Goal: Task Accomplishment & Management: Use online tool/utility

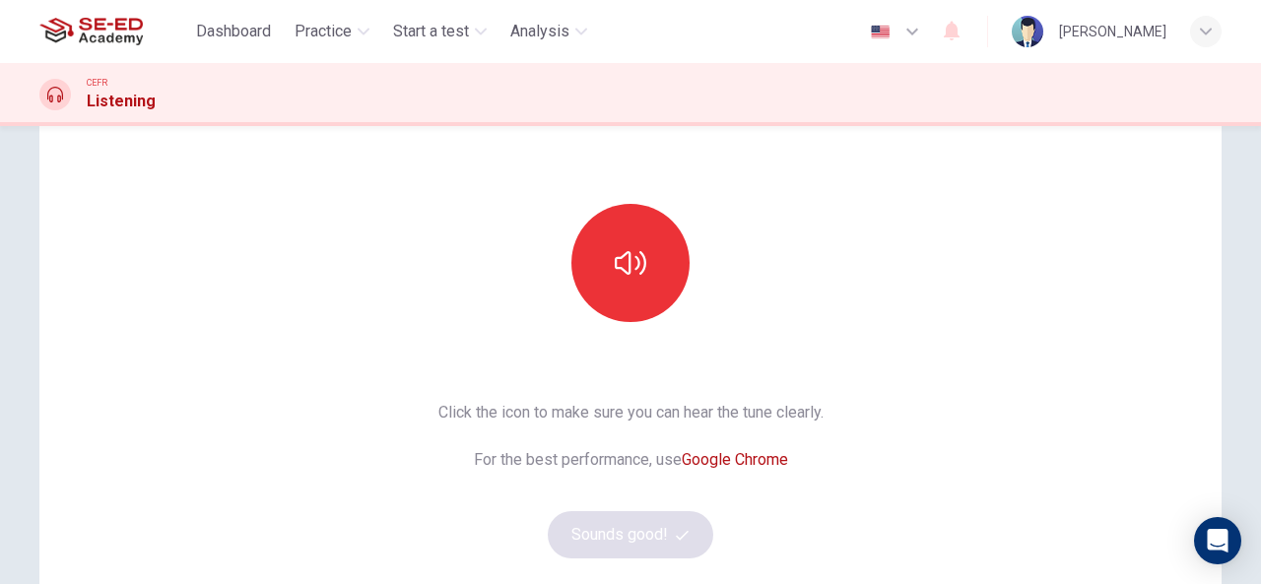
scroll to position [140, 0]
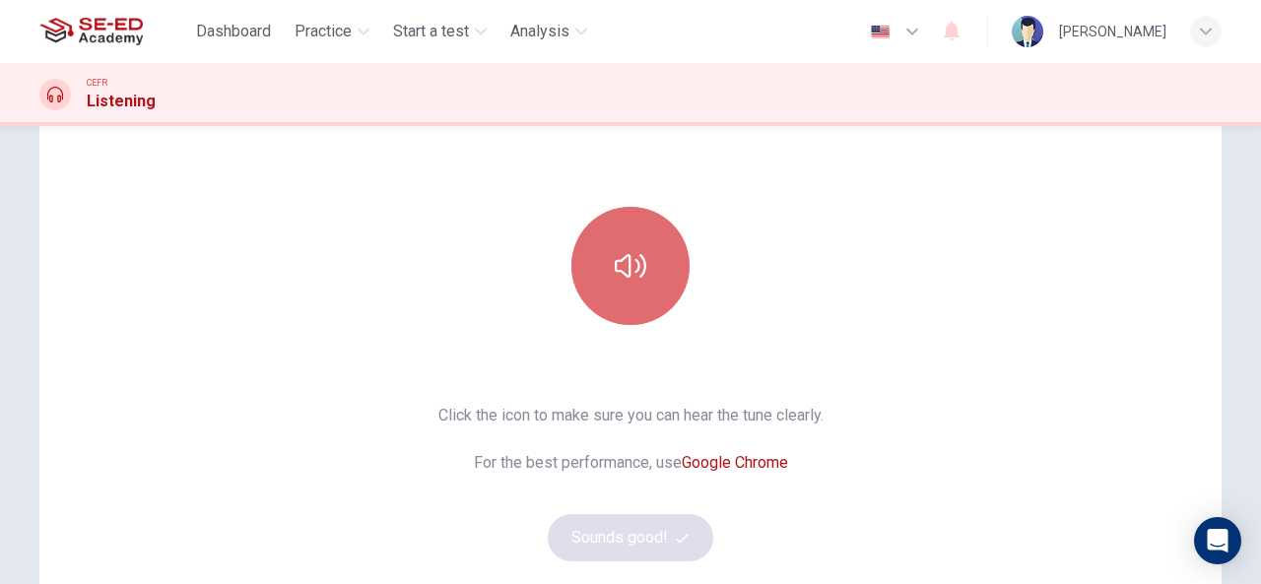
click at [621, 266] on icon "button" at bounding box center [631, 266] width 32 height 32
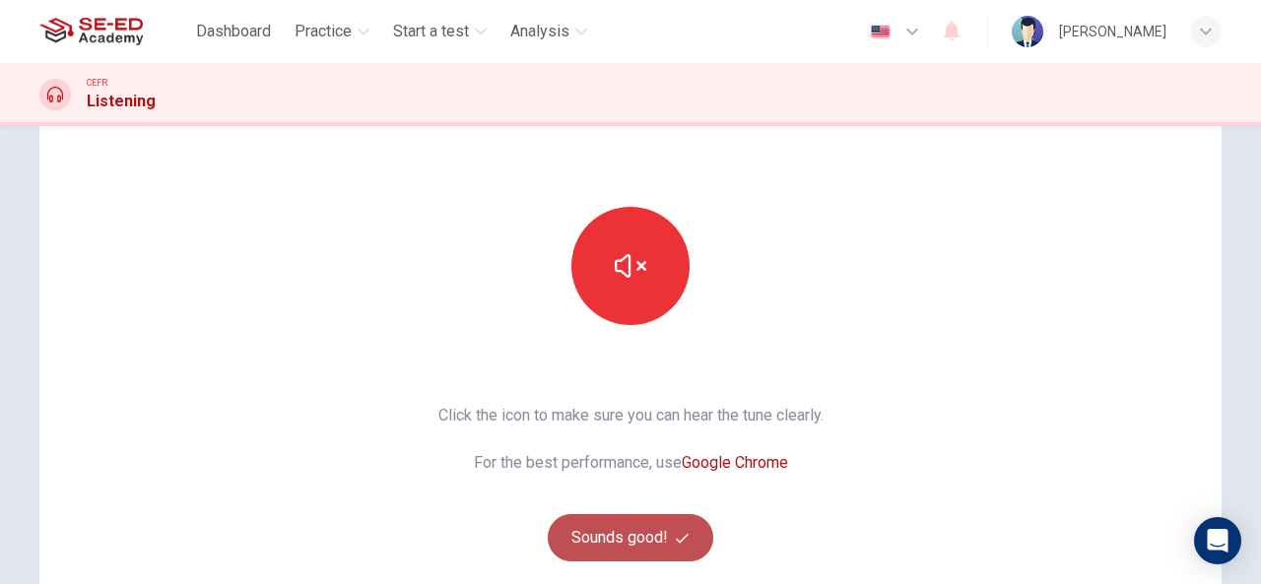
click at [633, 534] on button "Sounds good!" at bounding box center [630, 537] width 165 height 47
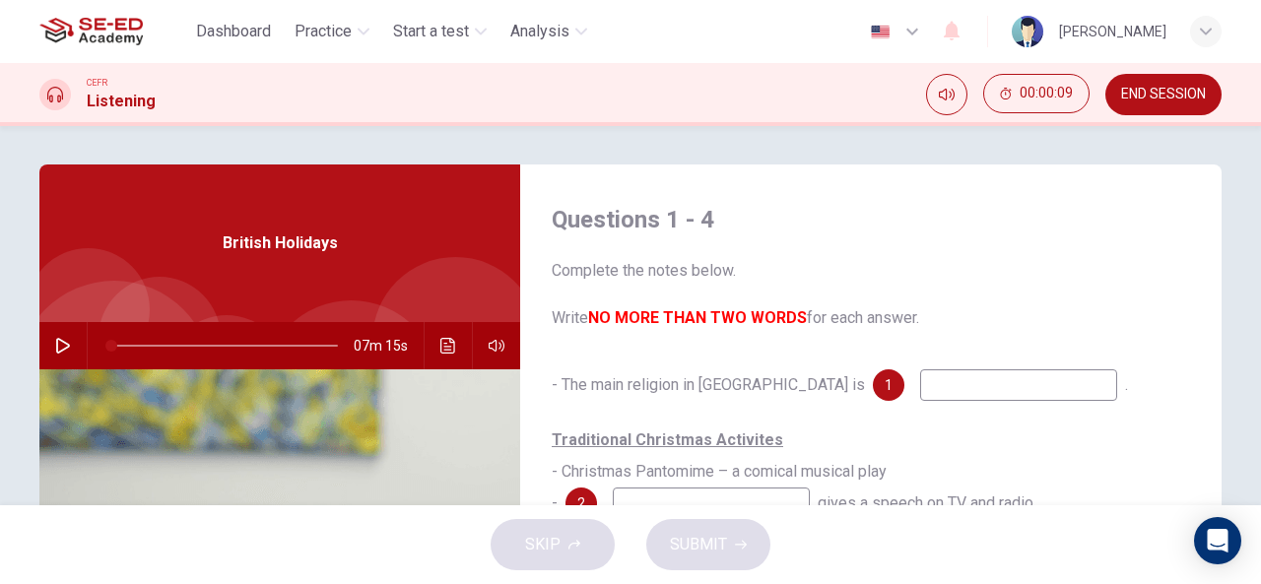
scroll to position [0, 0]
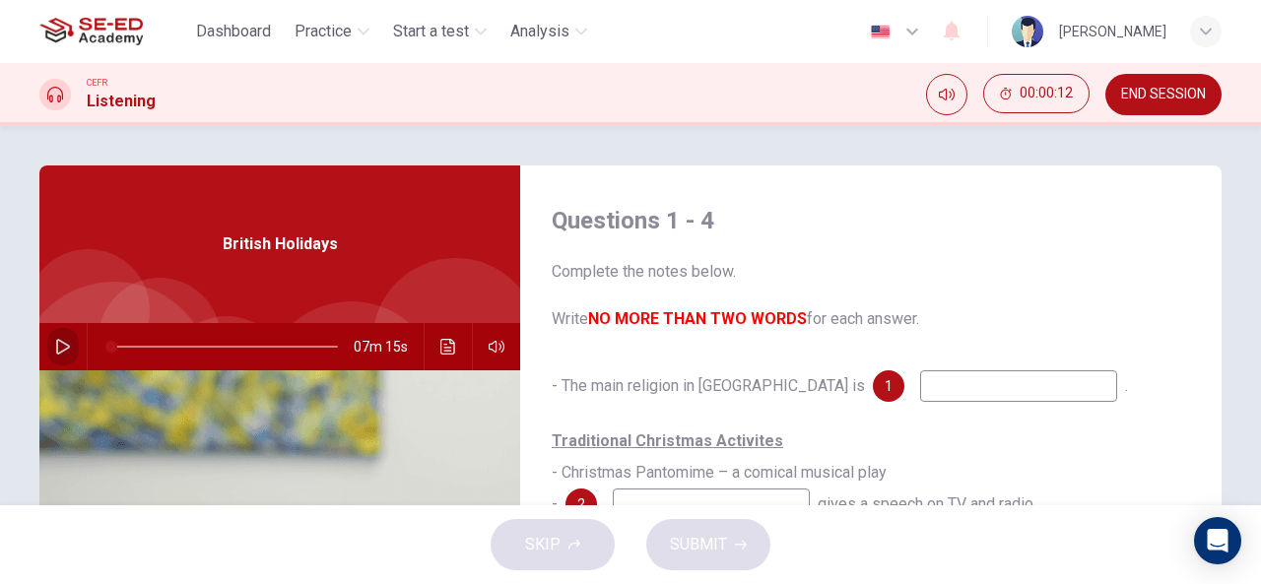
click at [49, 353] on button "button" at bounding box center [63, 346] width 32 height 47
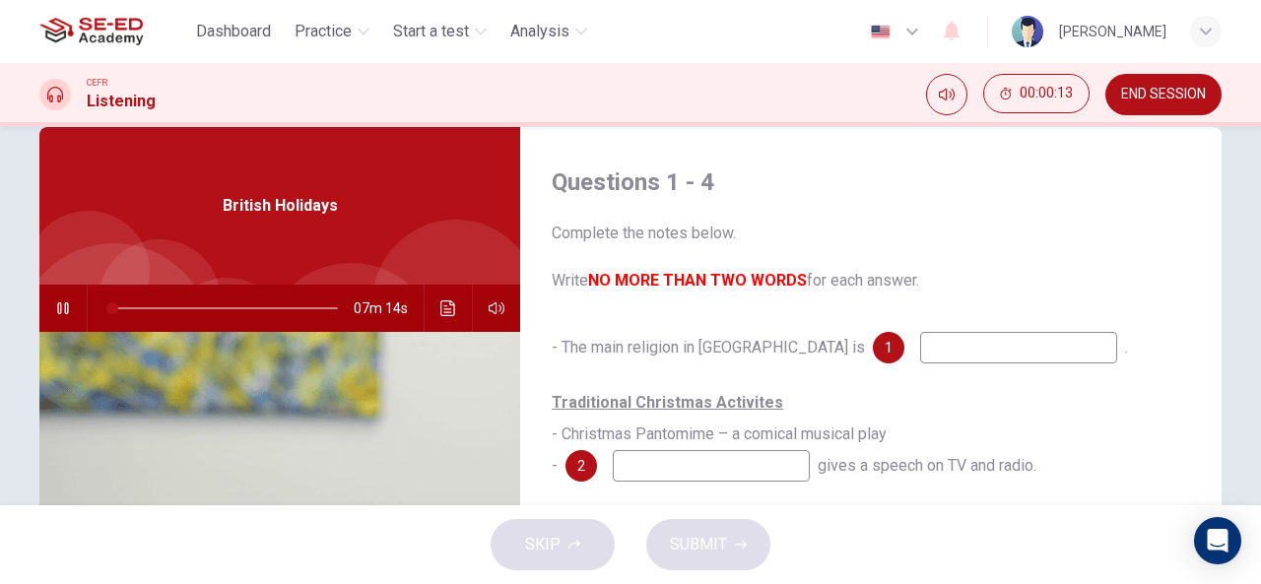
scroll to position [49, 0]
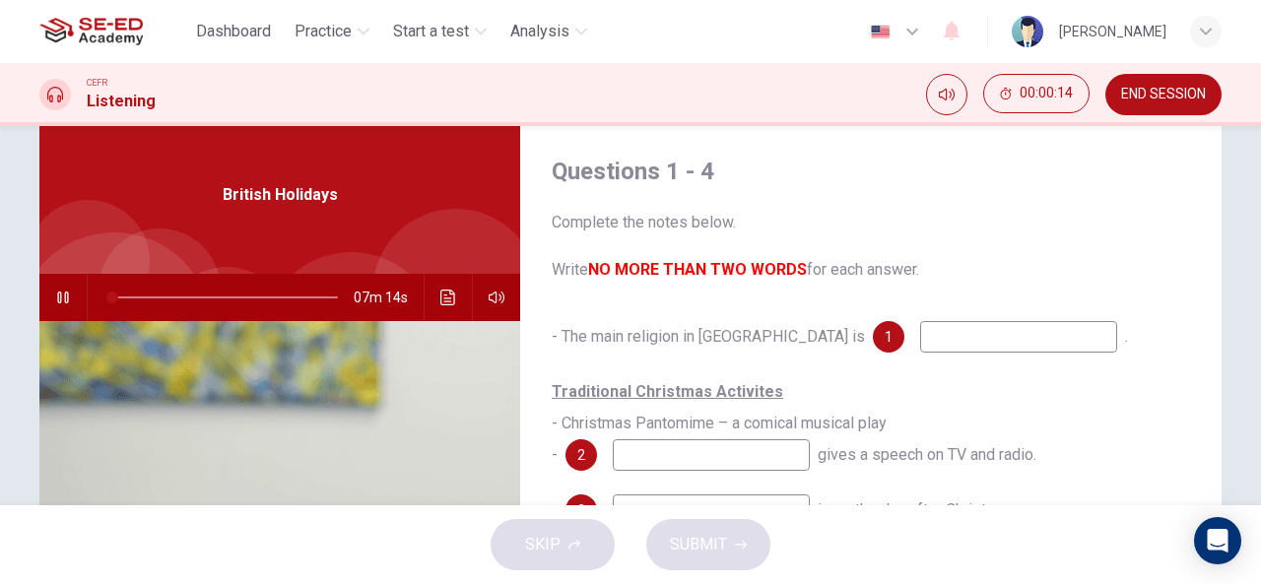
type input "0"
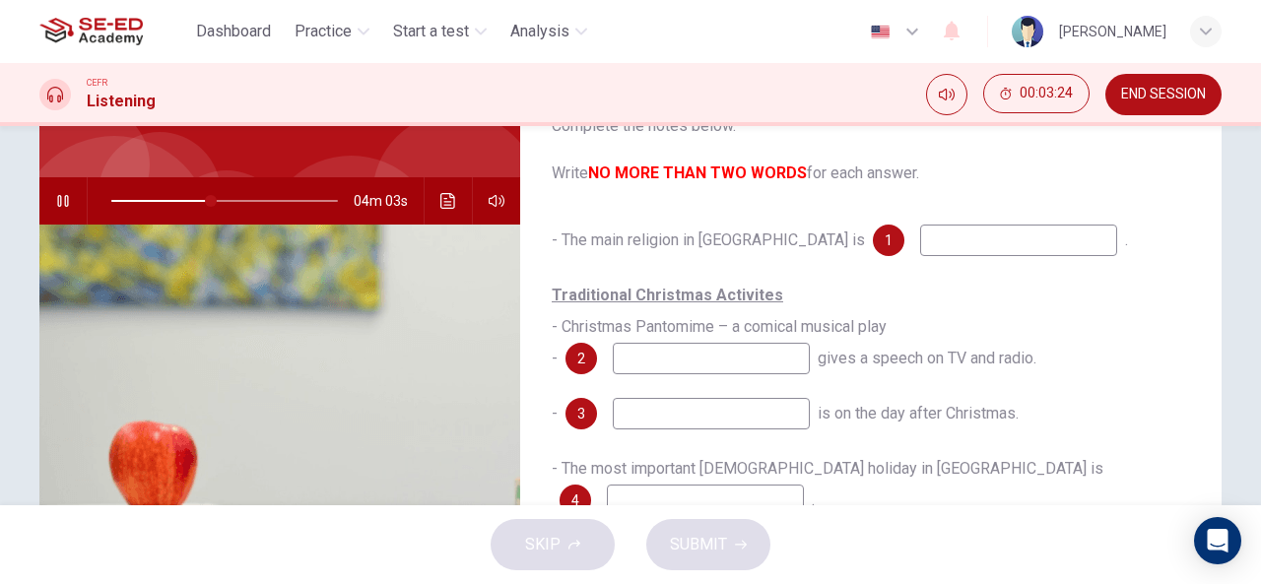
scroll to position [147, 0]
click at [920, 243] on input at bounding box center [1018, 240] width 197 height 32
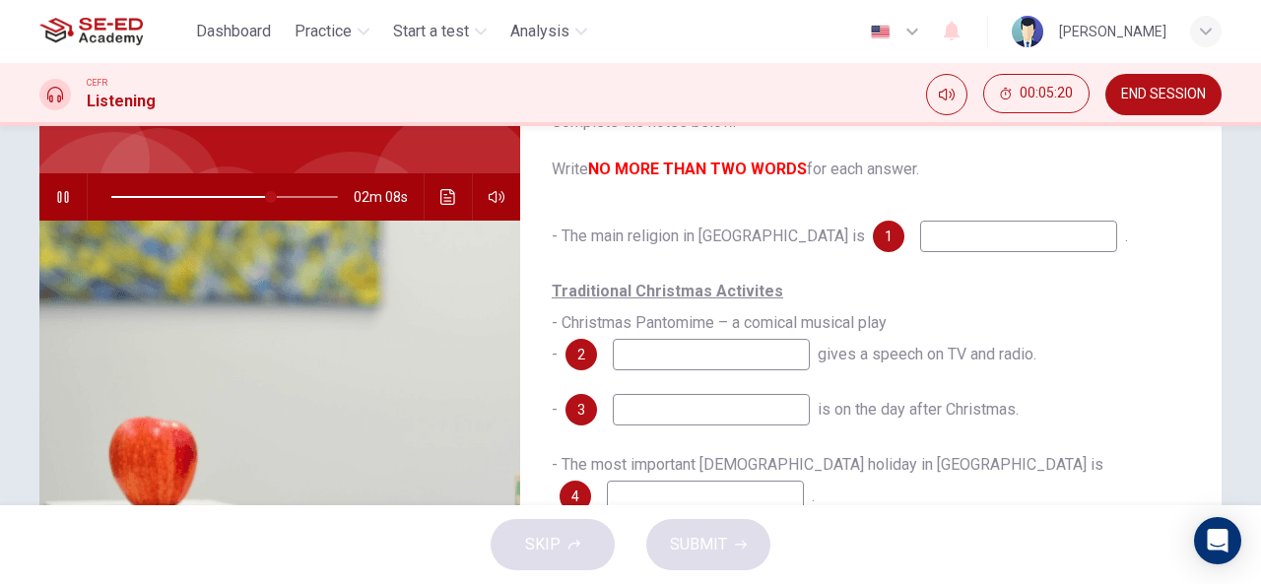
click at [760, 356] on input at bounding box center [711, 355] width 197 height 32
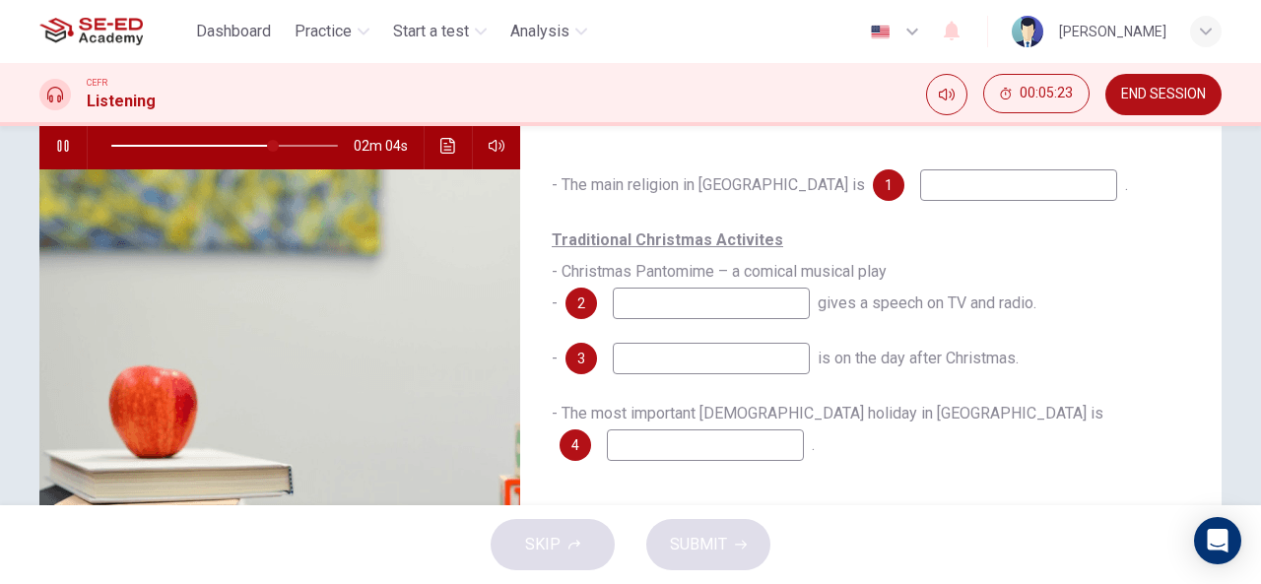
scroll to position [203, 0]
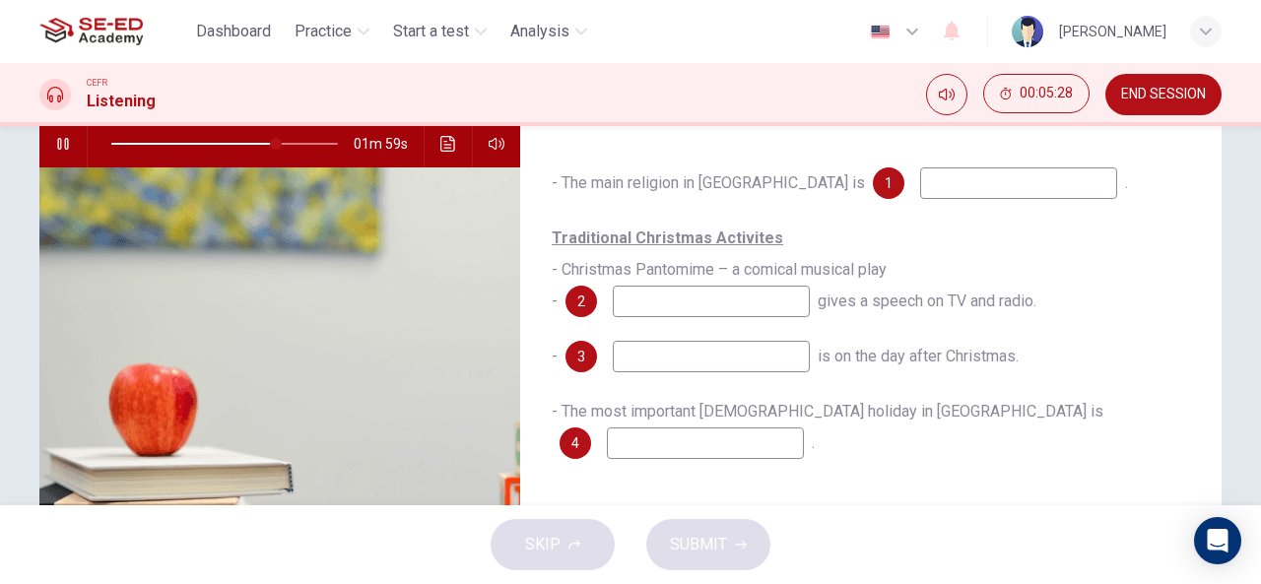
click at [786, 367] on input at bounding box center [711, 357] width 197 height 32
type input "73"
type input "E"
type input "73"
type input "Eva"
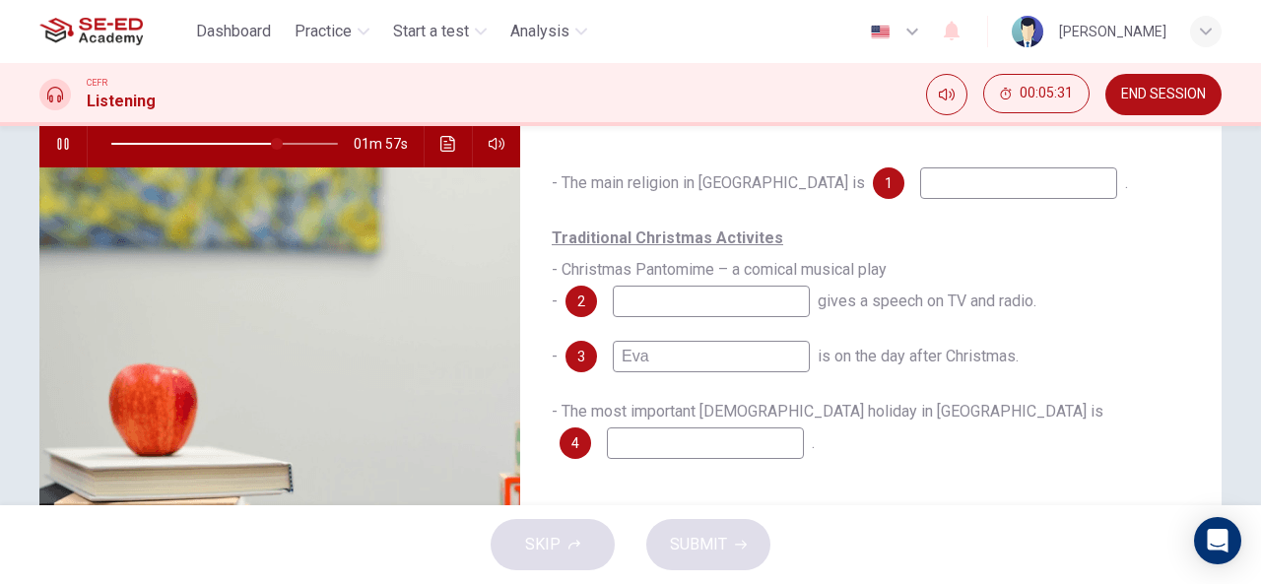
type input "73"
type input "E"
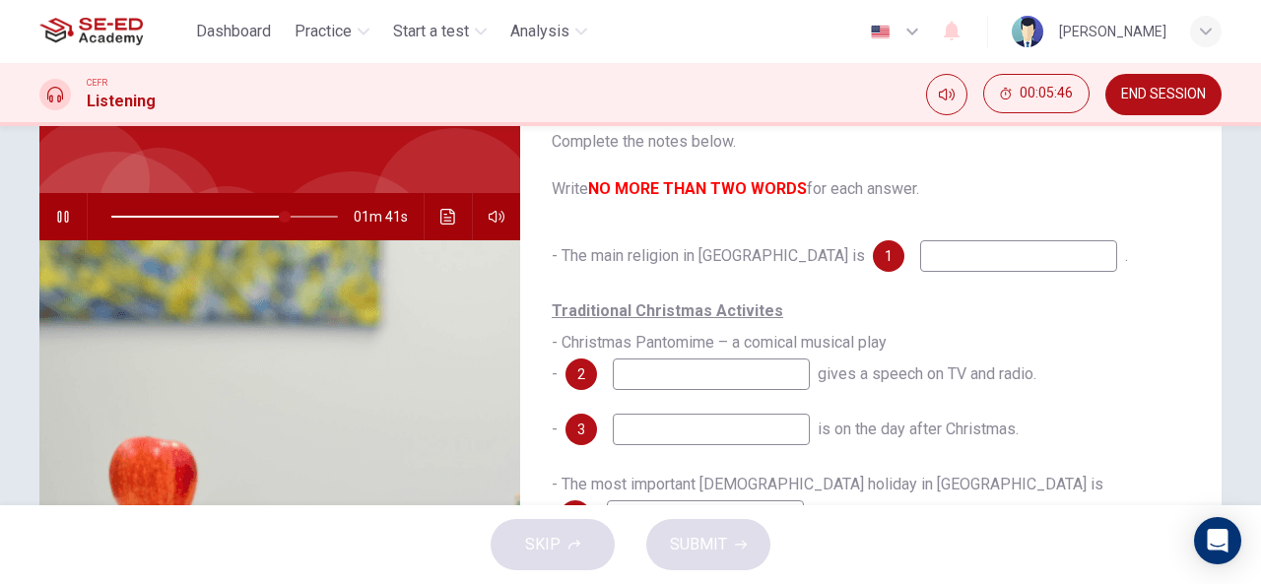
scroll to position [129, 0]
click at [920, 261] on input at bounding box center [1018, 257] width 197 height 32
type input "78"
type input "Chir"
type input "78"
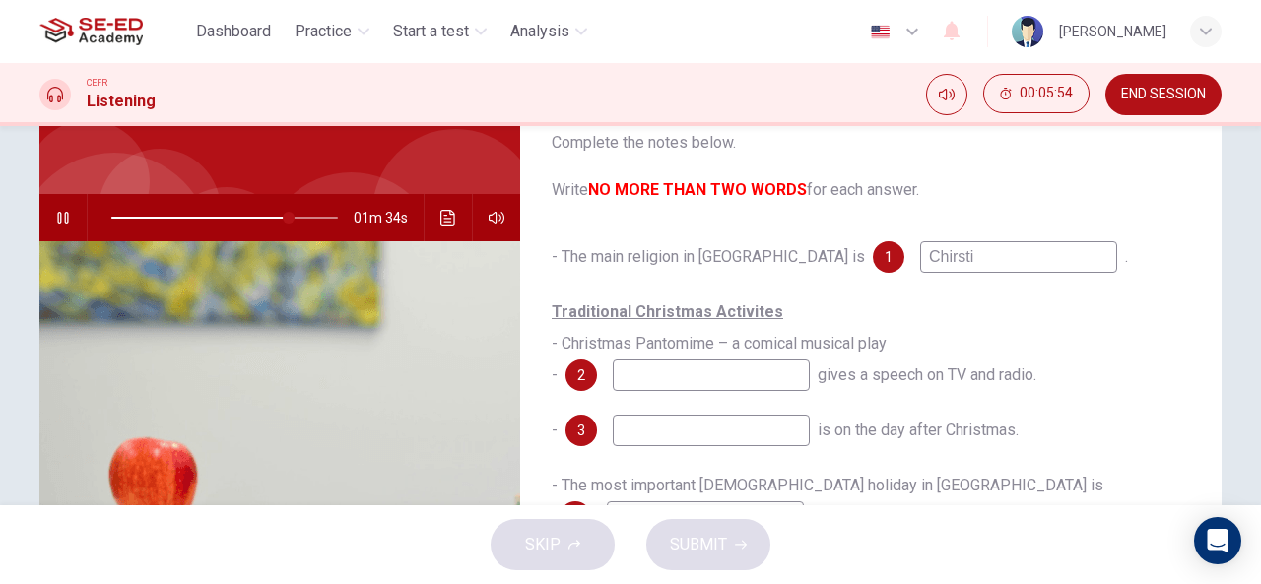
type input "Chirstia"
type input "79"
type input "Chirstian"
type input "79"
type input "Chirstian"
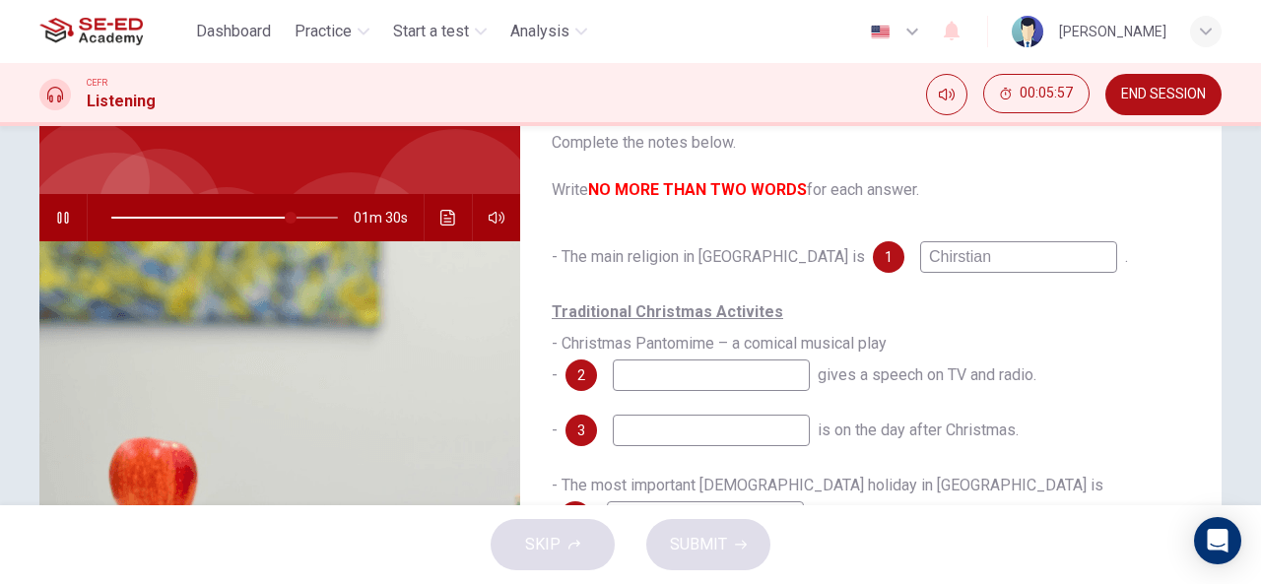
click at [764, 367] on input at bounding box center [711, 376] width 197 height 32
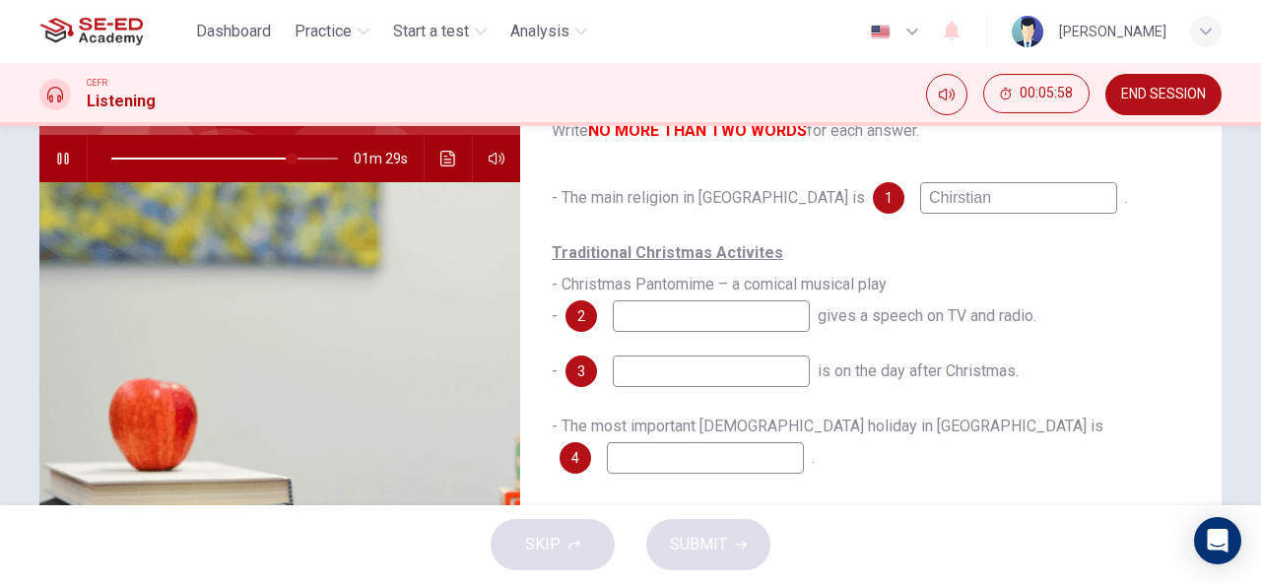
scroll to position [190, 0]
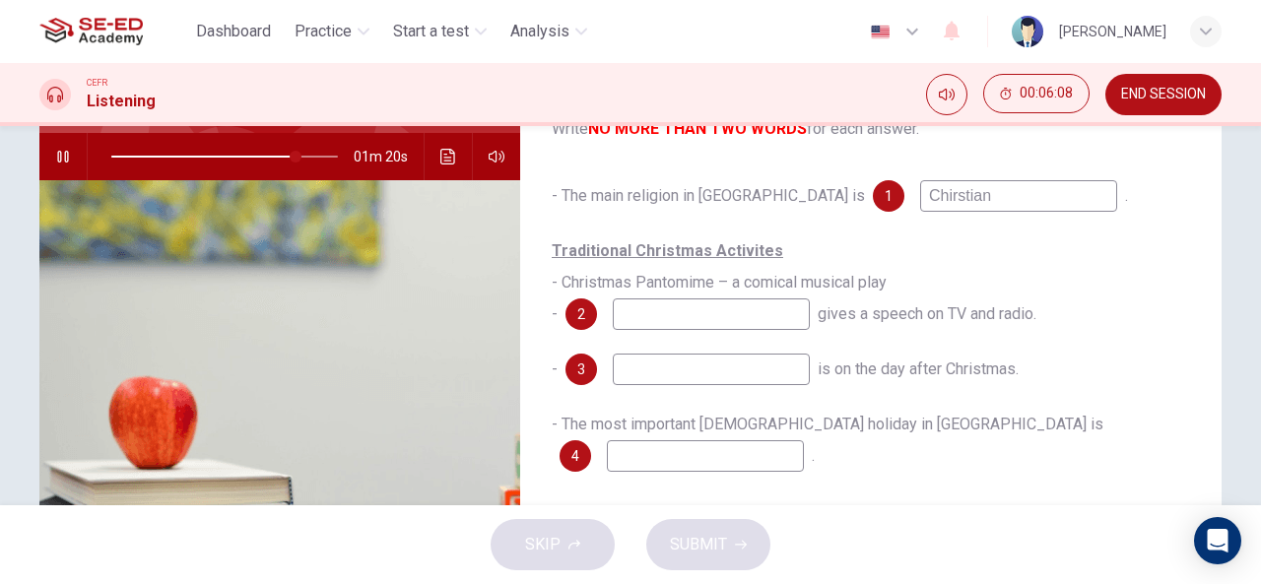
click at [339, 155] on div at bounding box center [221, 156] width 266 height 47
click at [333, 155] on span at bounding box center [224, 157] width 227 height 28
type input "0"
click at [734, 324] on input at bounding box center [711, 314] width 197 height 32
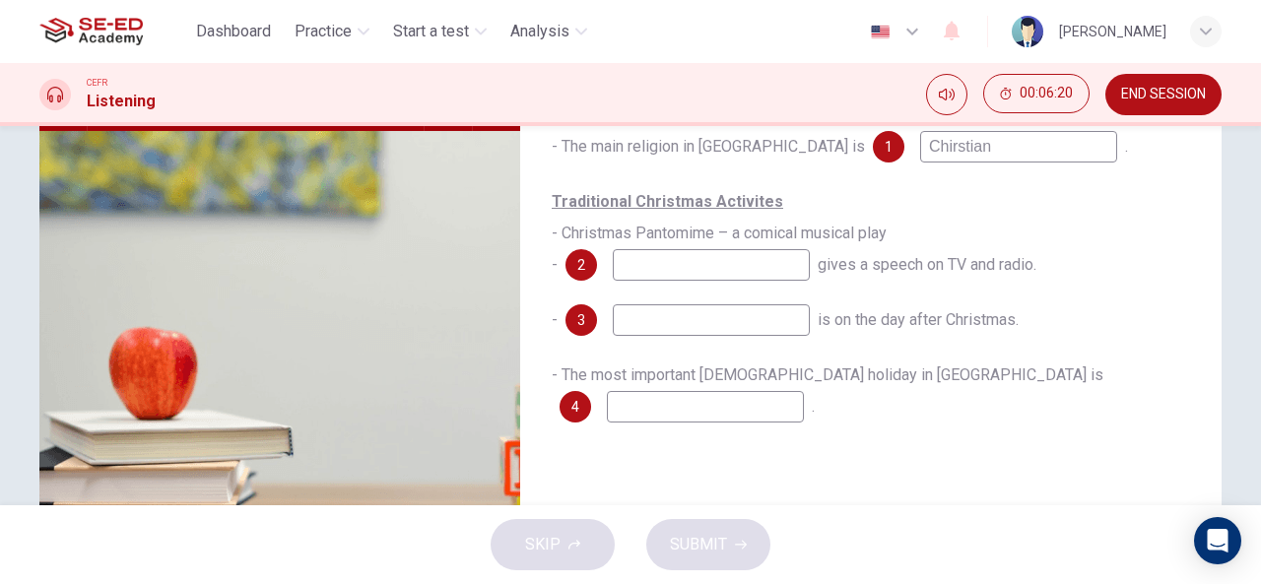
scroll to position [235, 0]
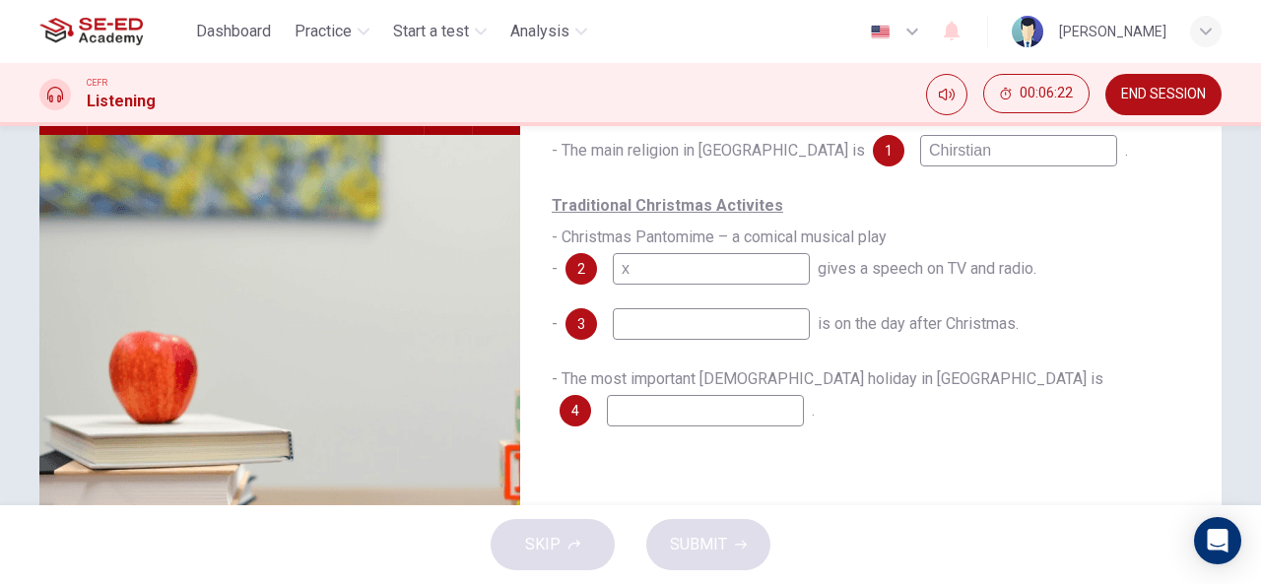
type input "x"
click at [725, 334] on input at bounding box center [711, 324] width 197 height 32
type input "x"
click at [804, 395] on input at bounding box center [705, 411] width 197 height 32
type input "x"
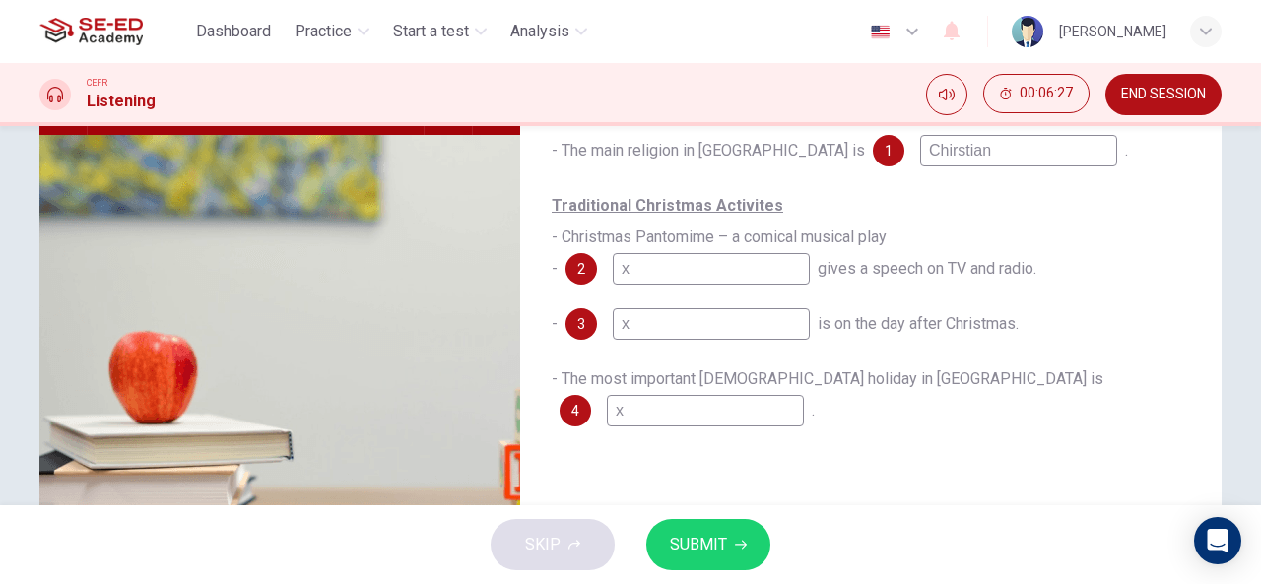
click at [700, 531] on span "SUBMIT" at bounding box center [698, 545] width 57 height 28
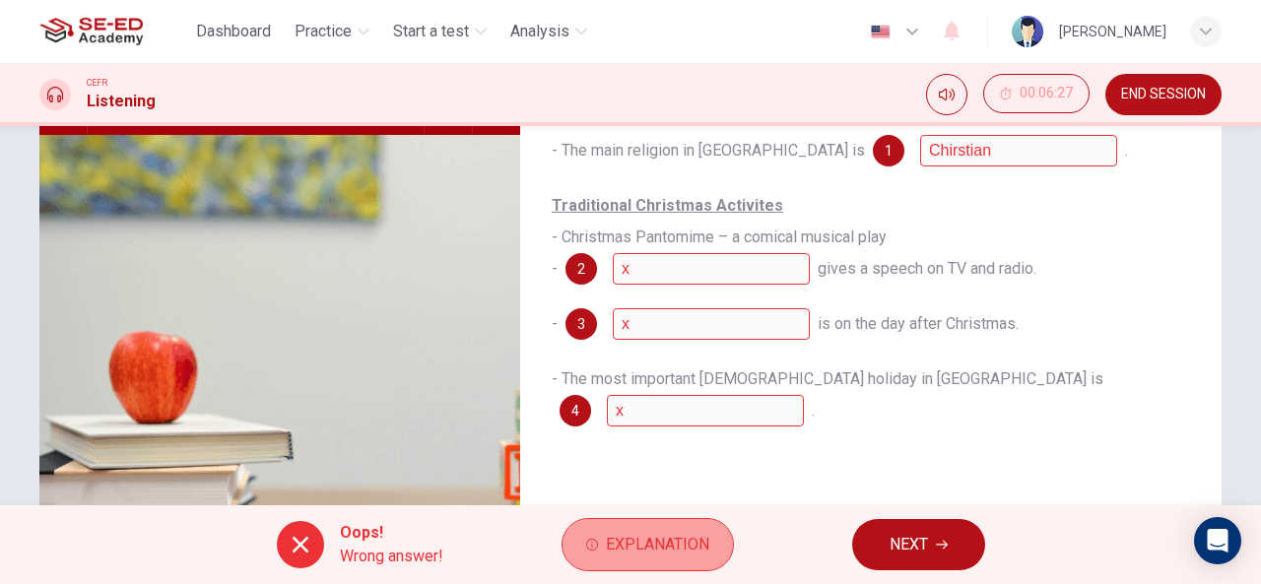
click at [664, 537] on span "Explanation" at bounding box center [657, 545] width 103 height 28
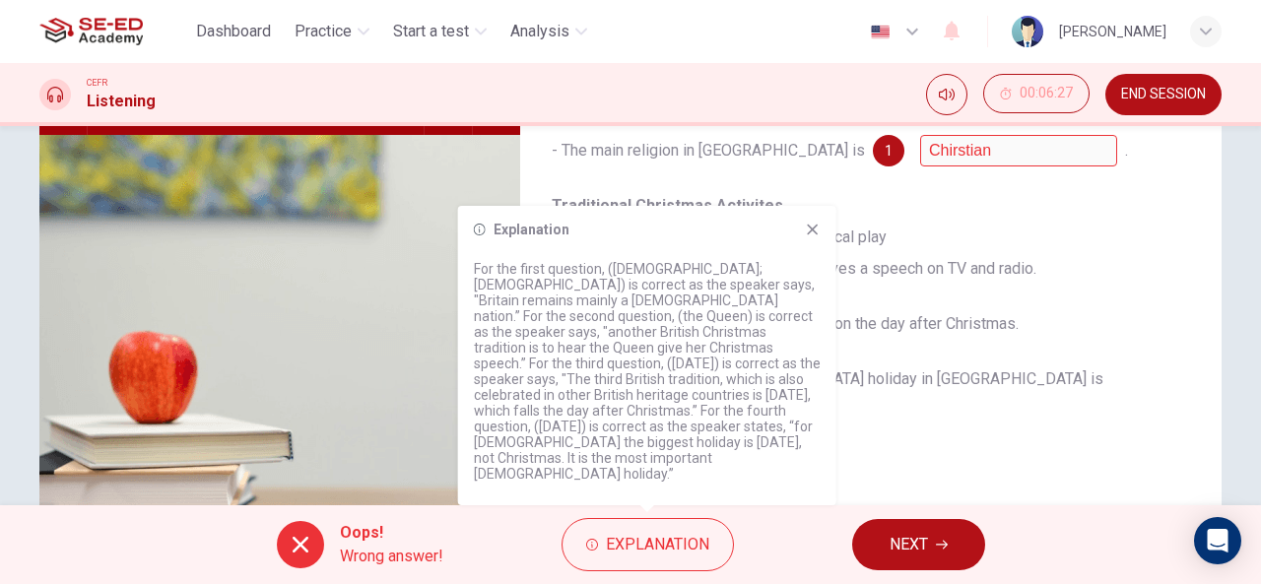
click at [810, 235] on icon at bounding box center [812, 230] width 11 height 11
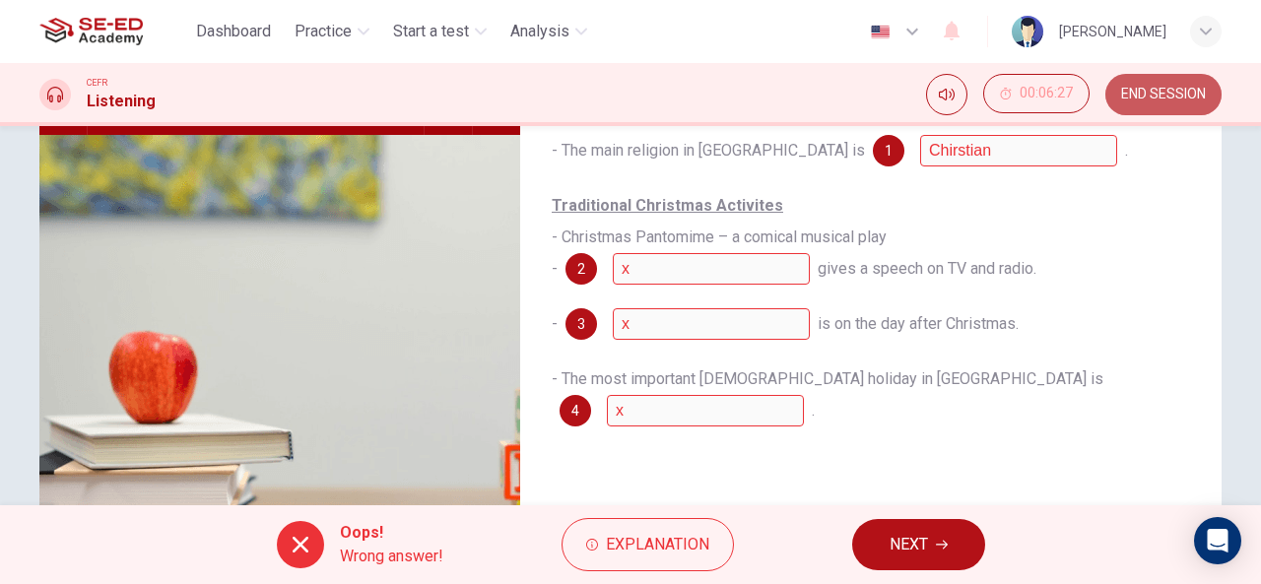
click at [1152, 82] on button "END SESSION" at bounding box center [1163, 94] width 116 height 41
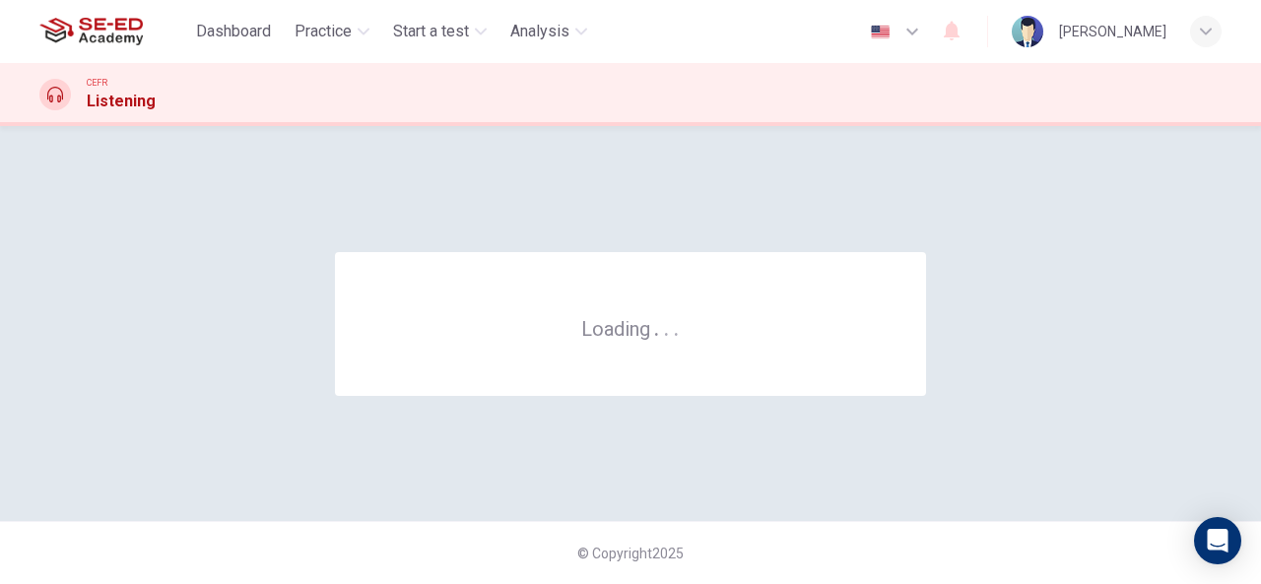
scroll to position [0, 0]
